Goal: Information Seeking & Learning: Learn about a topic

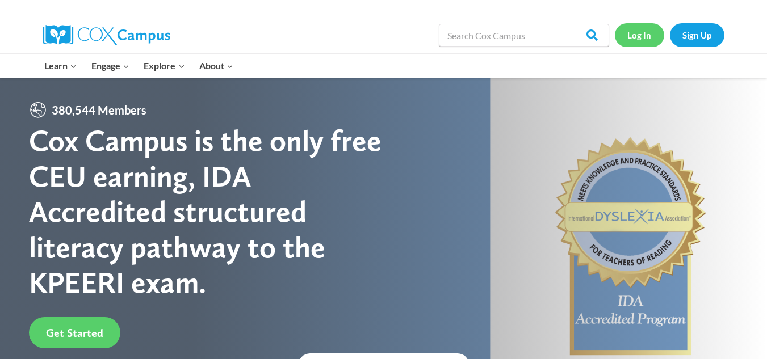
click at [644, 37] on link "Log In" at bounding box center [639, 34] width 49 height 23
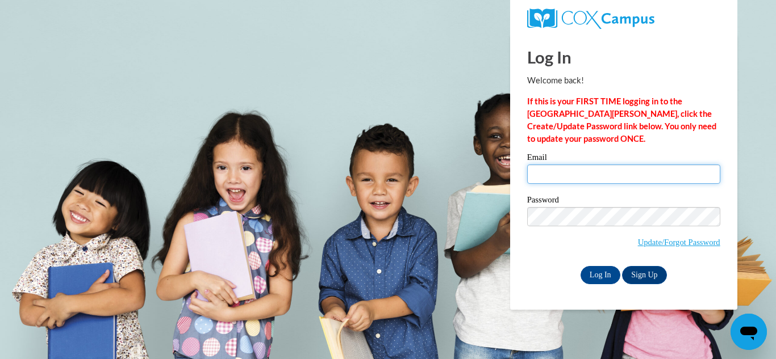
click at [661, 173] on input "Email" at bounding box center [623, 174] width 193 height 19
type input "krobin95@wildcat.fvsu.edu"
click at [580, 266] on input "Log In" at bounding box center [600, 275] width 40 height 18
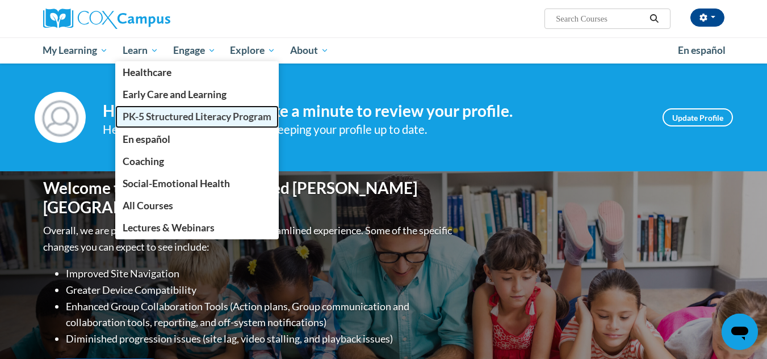
click at [171, 112] on span "PK-5 Structured Literacy Program" at bounding box center [197, 117] width 149 height 12
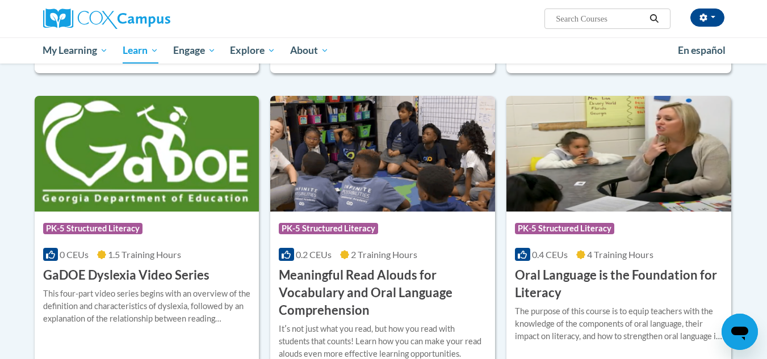
scroll to position [636, 0]
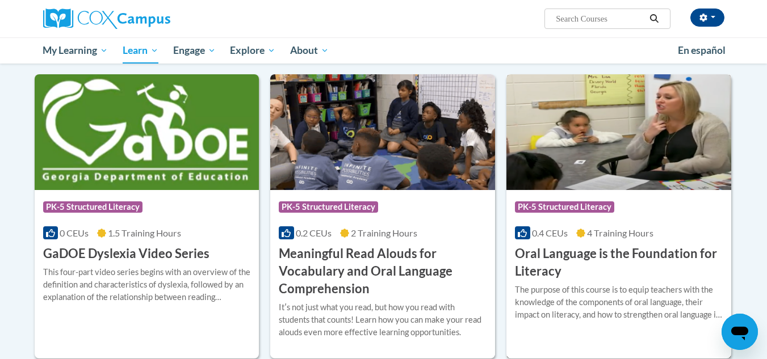
click at [646, 221] on div "Course Category: PK-5 Structured Literacy" at bounding box center [619, 209] width 208 height 26
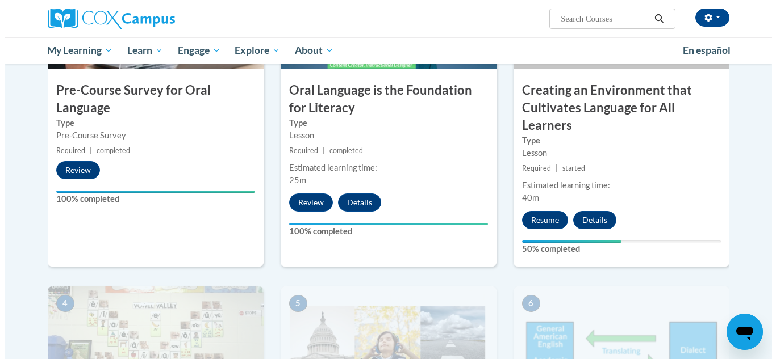
scroll to position [363, 0]
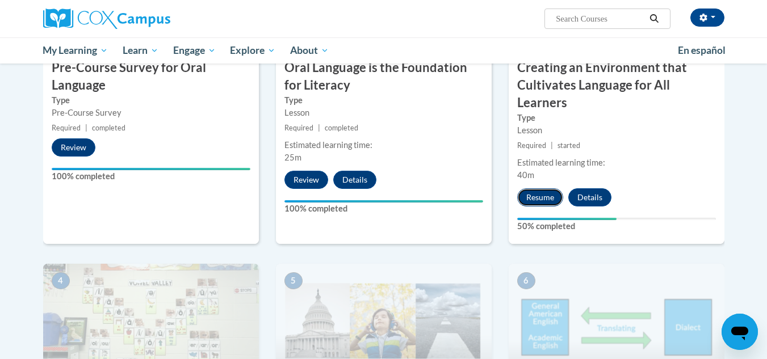
click at [536, 194] on button "Resume" at bounding box center [540, 198] width 46 height 18
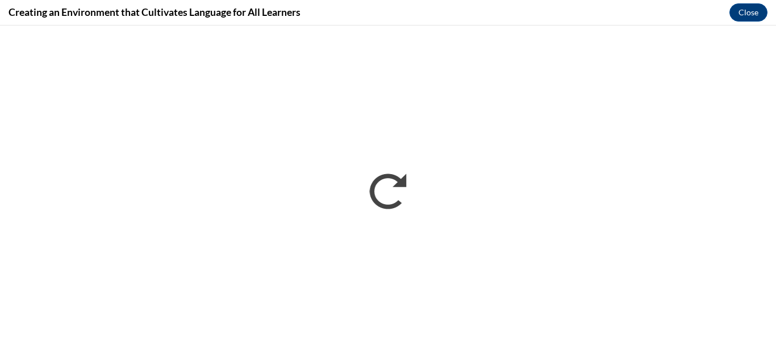
scroll to position [0, 0]
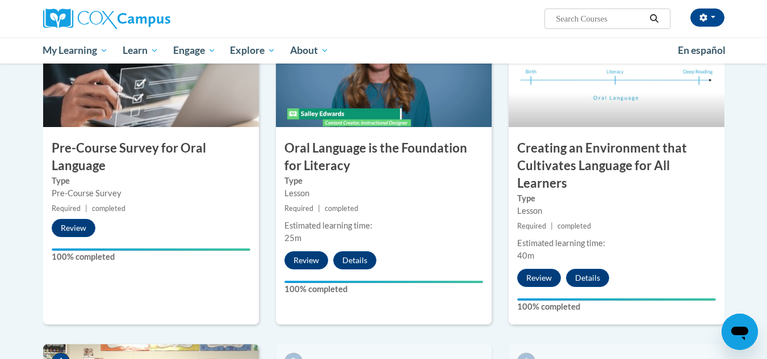
scroll to position [277, 0]
